Goal: Transaction & Acquisition: Purchase product/service

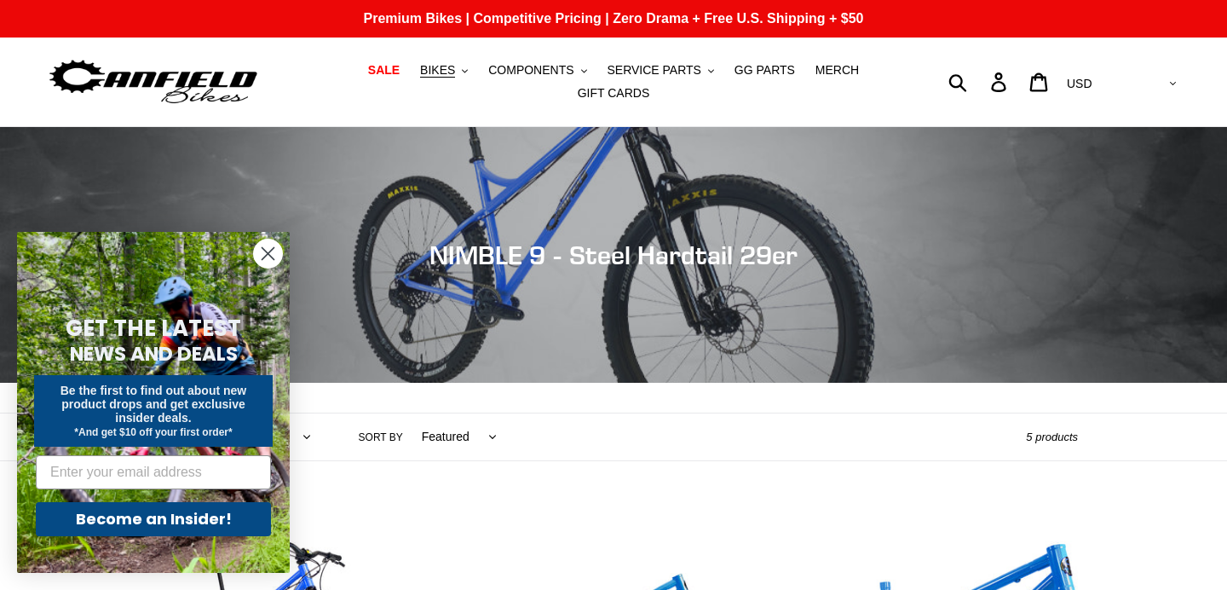
click at [262, 248] on icon "Close dialog" at bounding box center [268, 254] width 12 height 12
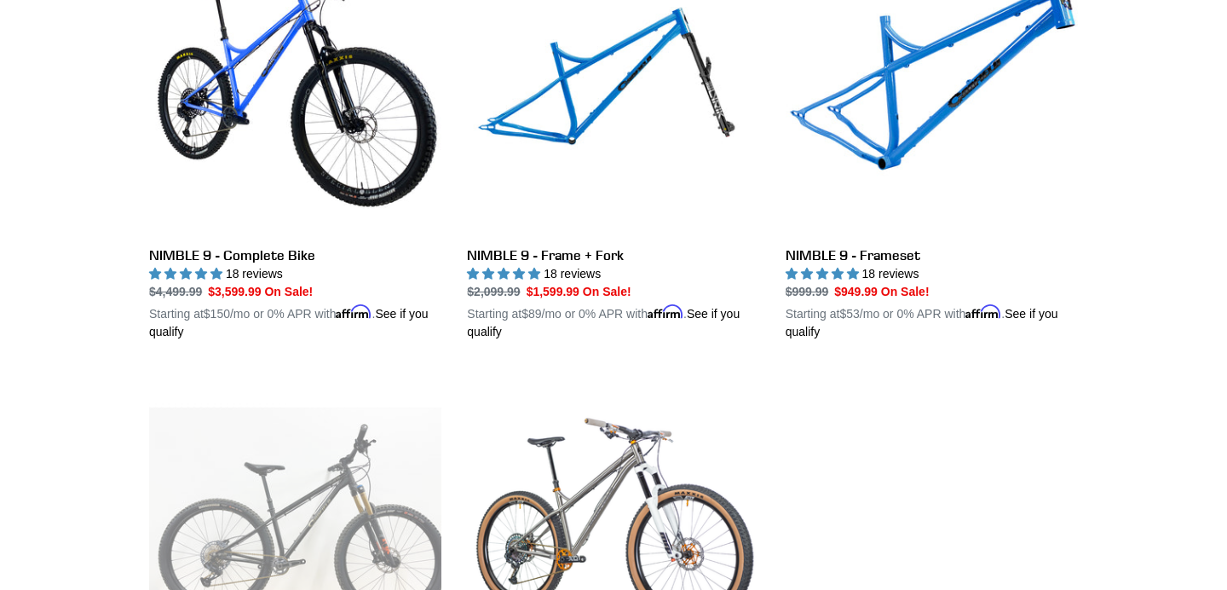
scroll to position [576, 0]
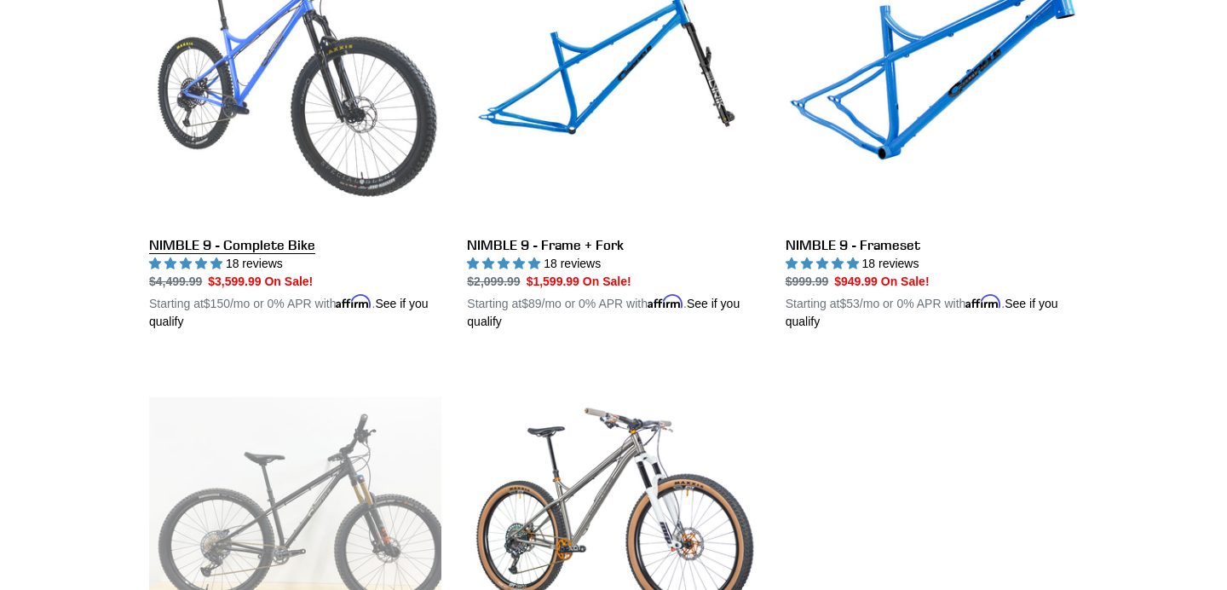
click at [303, 9] on link "NIMBLE 9 - Complete Bike" at bounding box center [295, 131] width 292 height 399
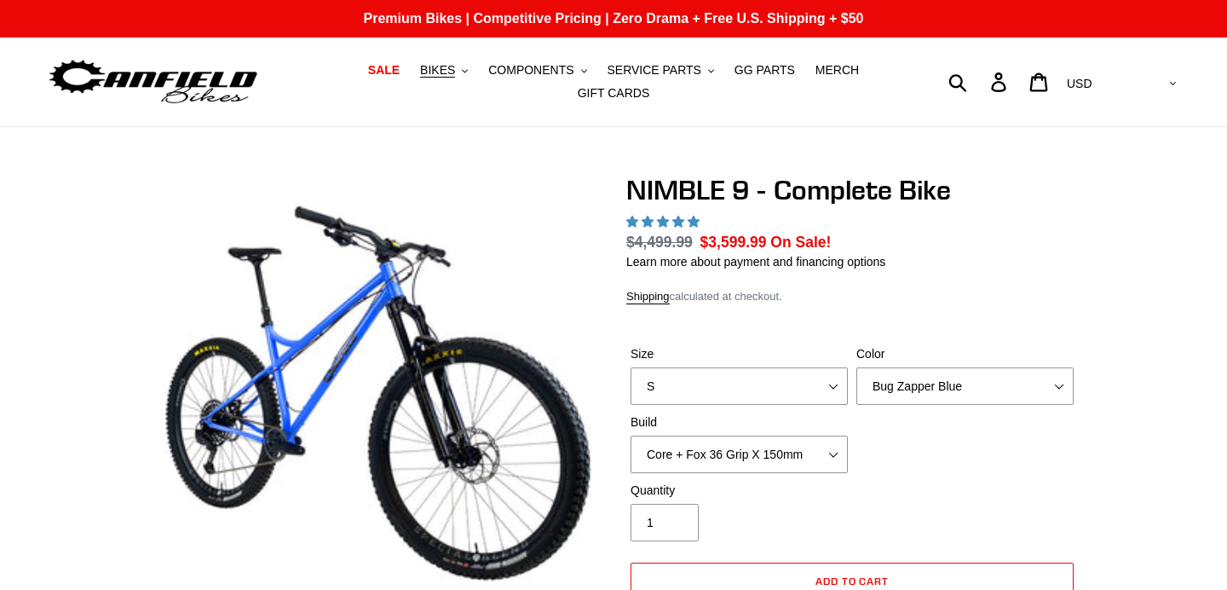
select select "highest-rating"
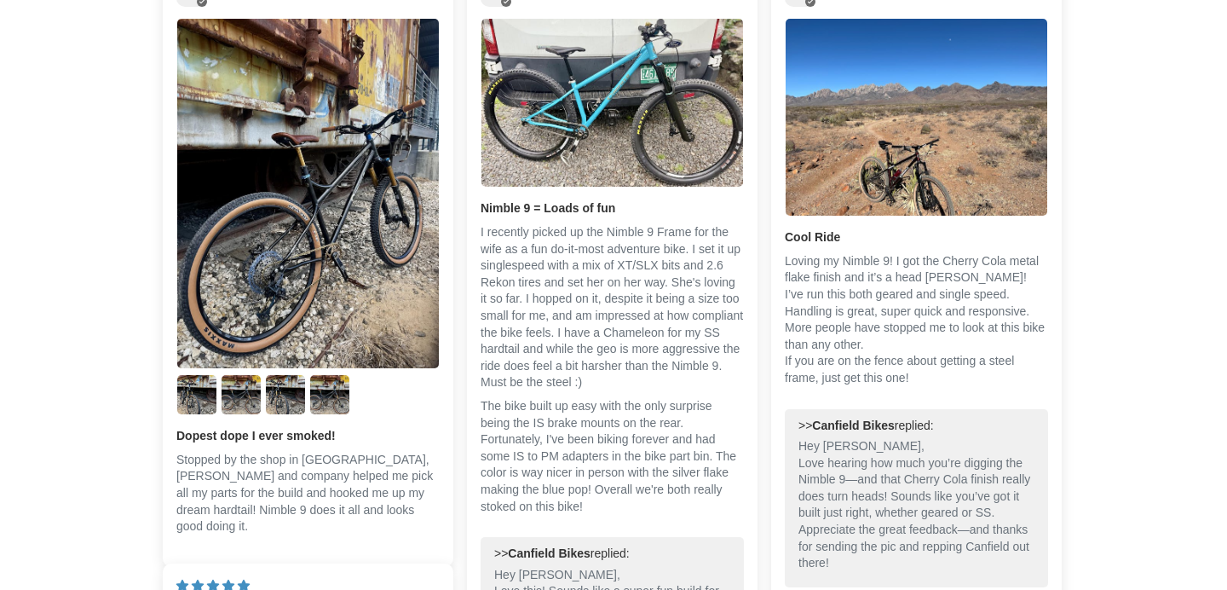
scroll to position [2967, 0]
